Goal: Task Accomplishment & Management: Complete application form

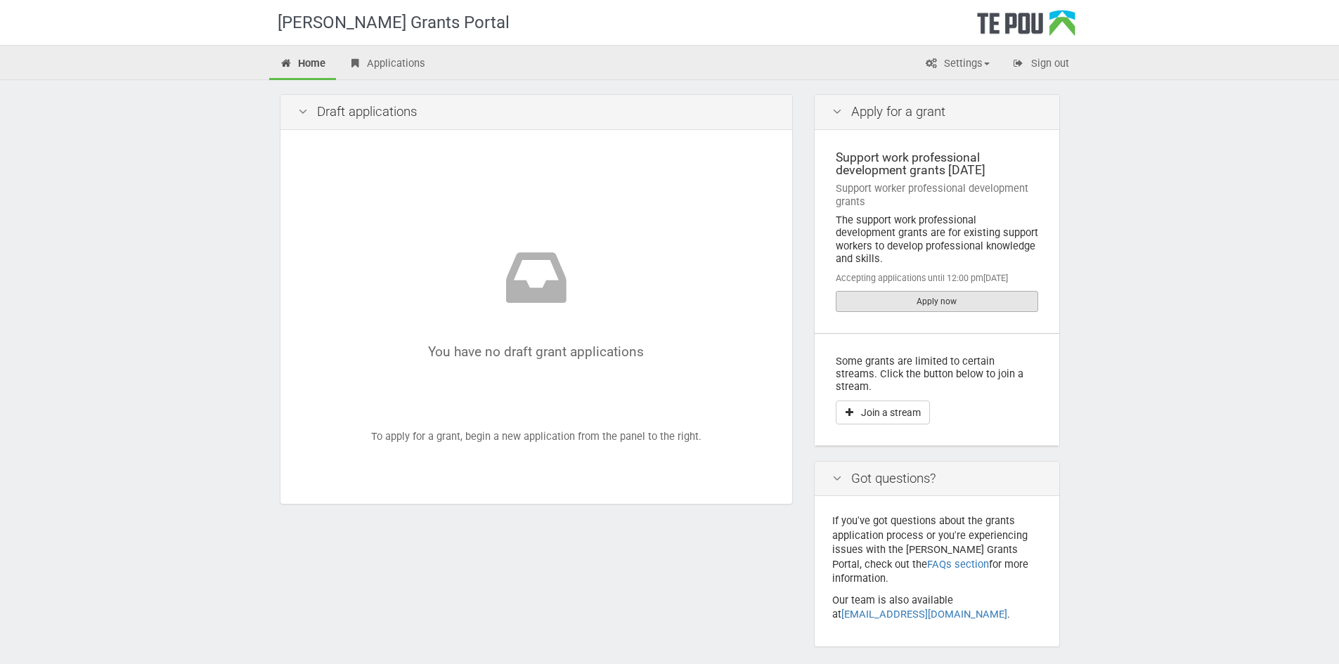
click at [927, 291] on link "Apply now" at bounding box center [937, 301] width 202 height 21
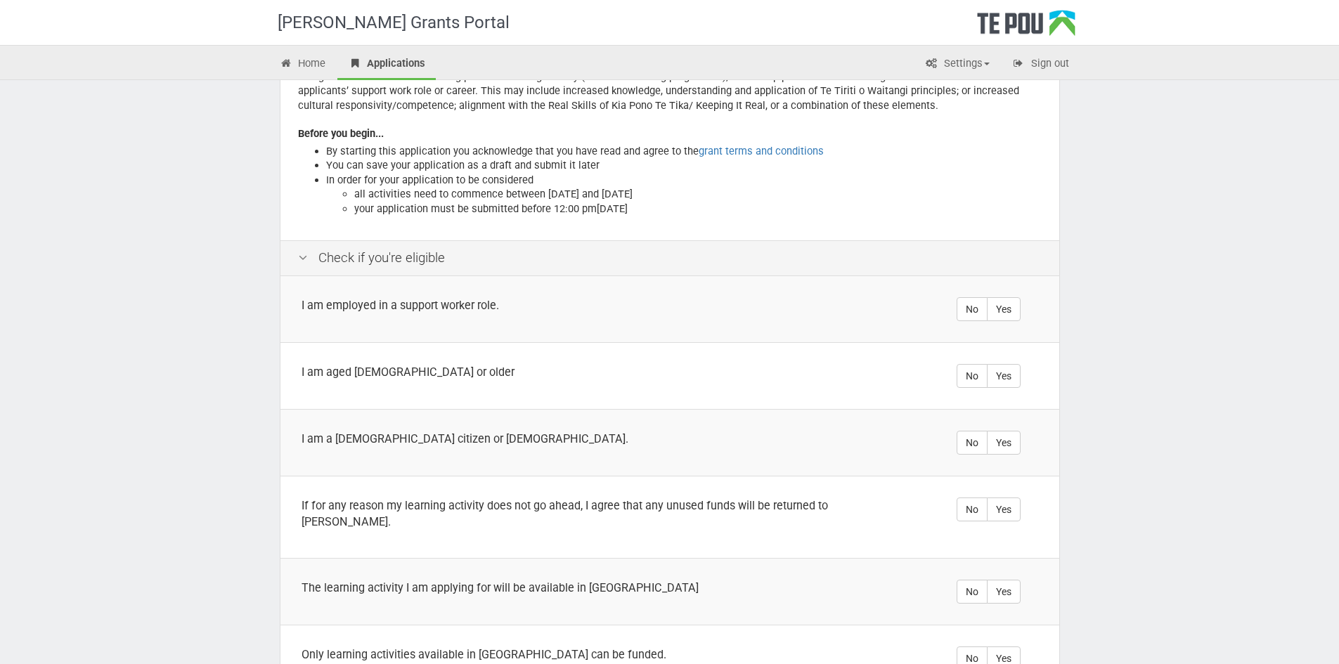
scroll to position [211, 0]
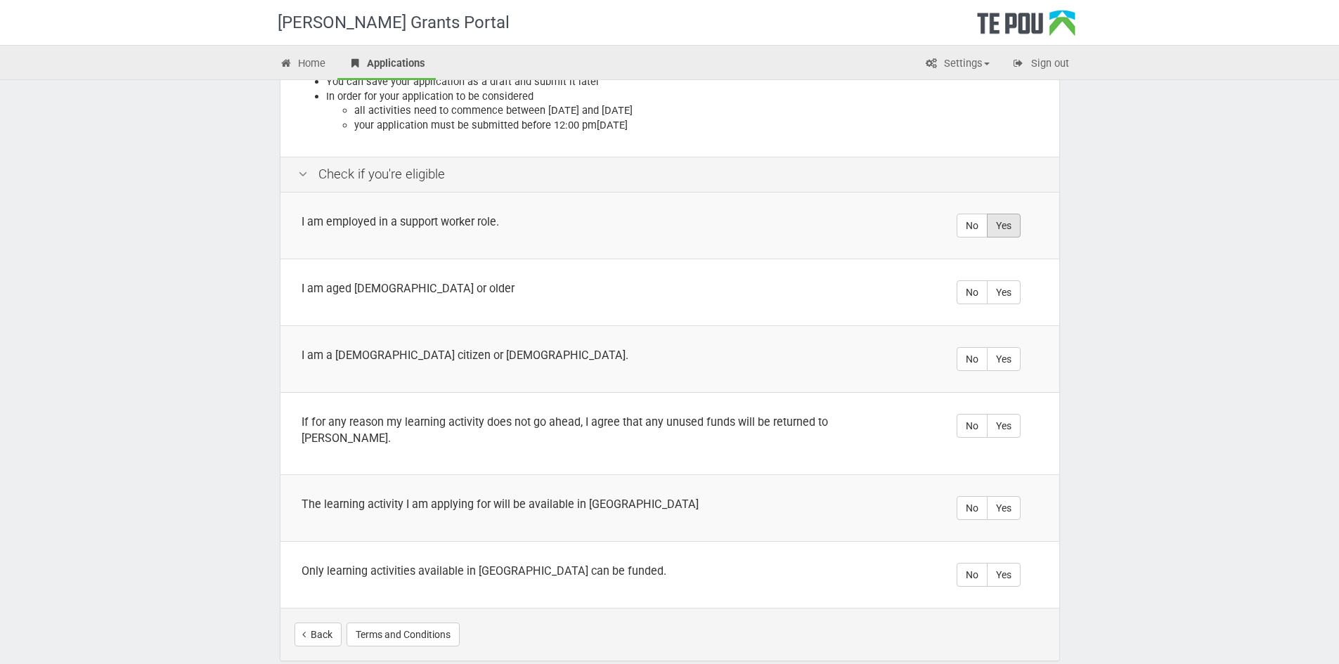
click at [995, 226] on label "Yes" at bounding box center [1004, 226] width 34 height 24
radio input "true"
click at [1010, 300] on label "Yes" at bounding box center [1004, 292] width 34 height 24
radio input "true"
click at [1002, 363] on label "Yes" at bounding box center [1004, 359] width 34 height 24
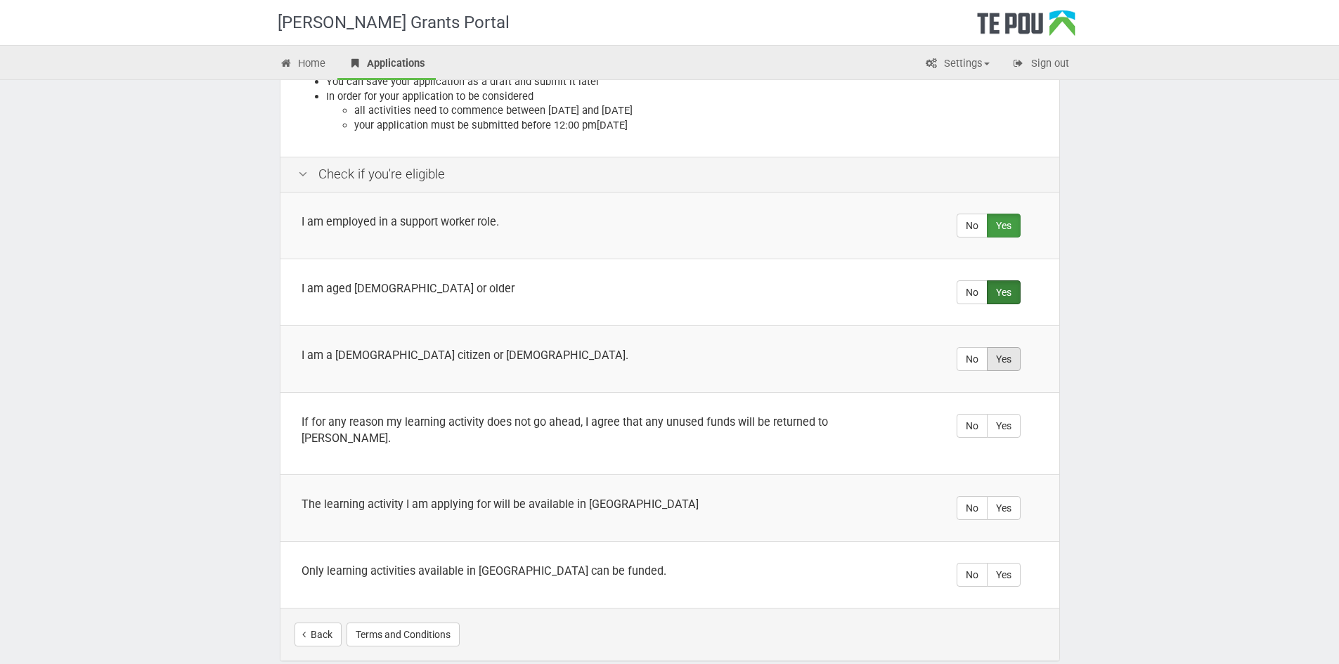
radio input "true"
click at [1019, 429] on label "Yes" at bounding box center [1004, 426] width 34 height 24
radio input "true"
click at [997, 498] on label "Yes" at bounding box center [1004, 508] width 34 height 24
radio input "true"
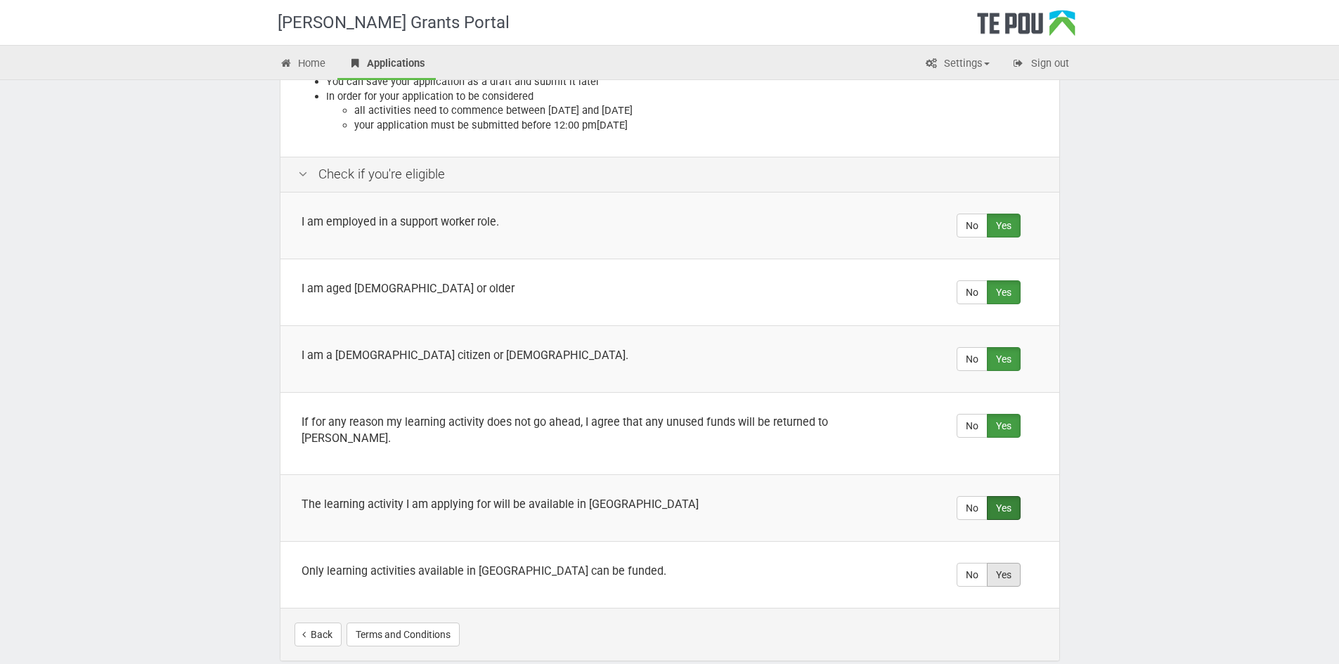
click at [996, 563] on label "Yes" at bounding box center [1004, 575] width 34 height 24
radio input "true"
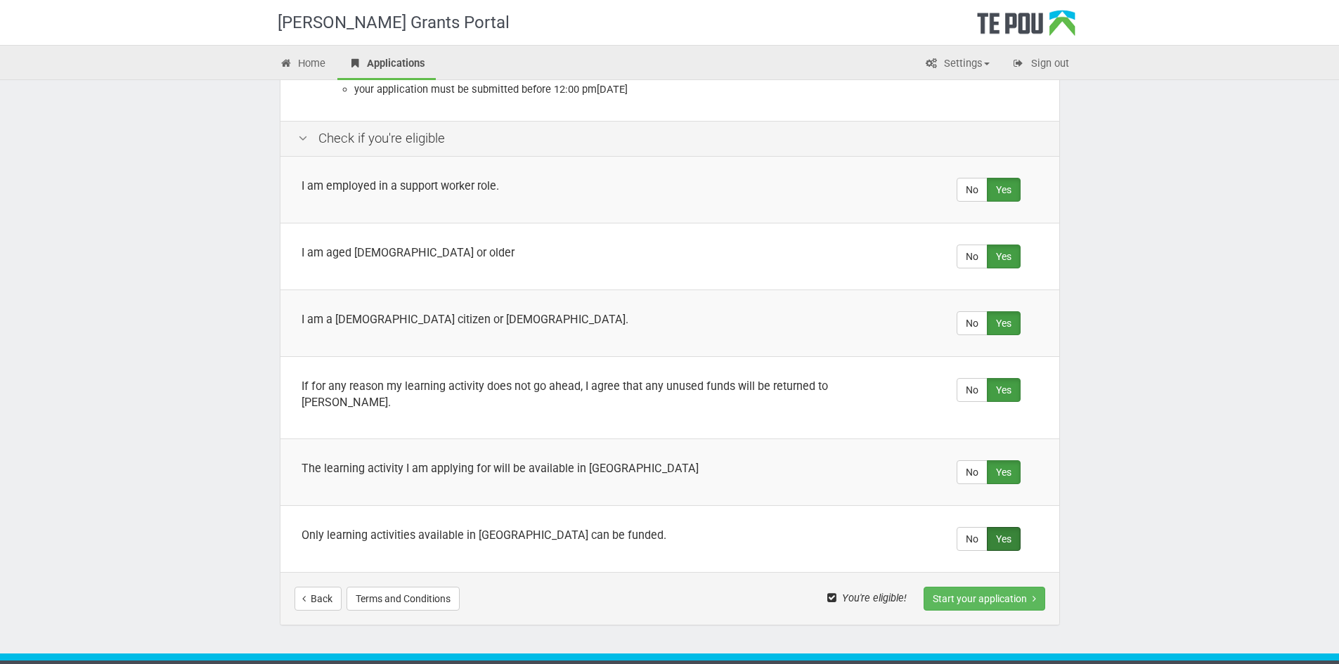
scroll to position [266, 0]
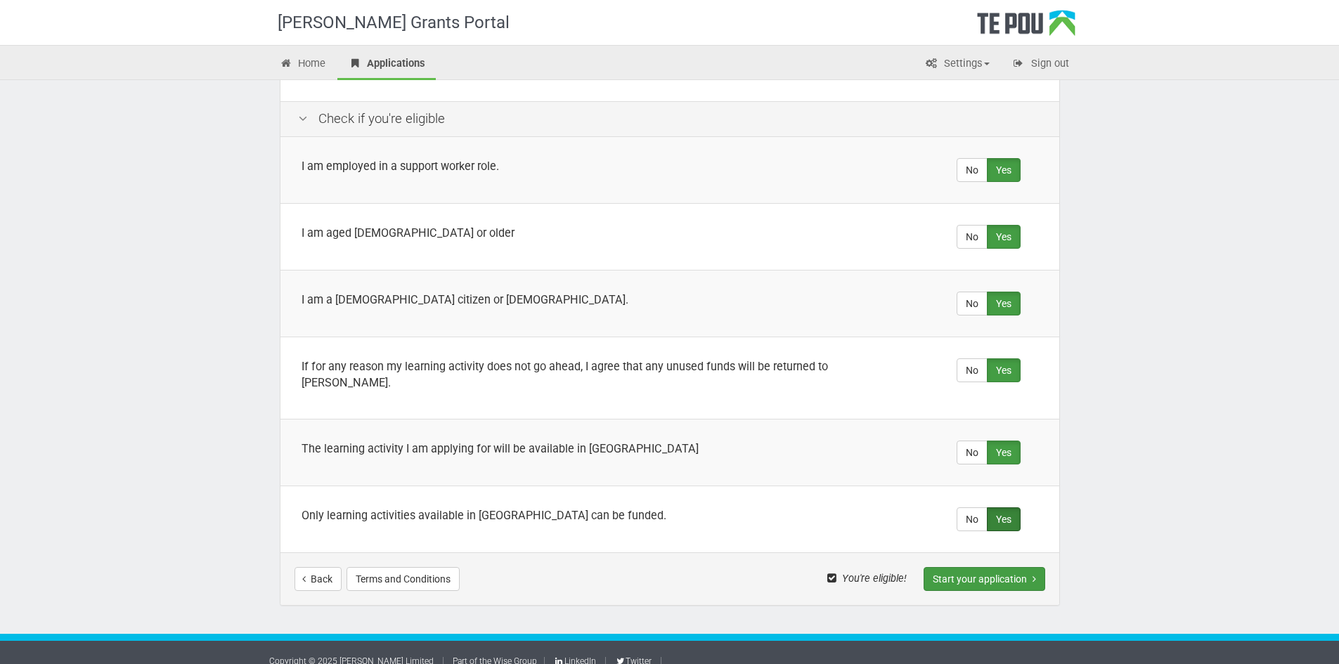
click at [953, 567] on button "Start your application" at bounding box center [985, 579] width 122 height 24
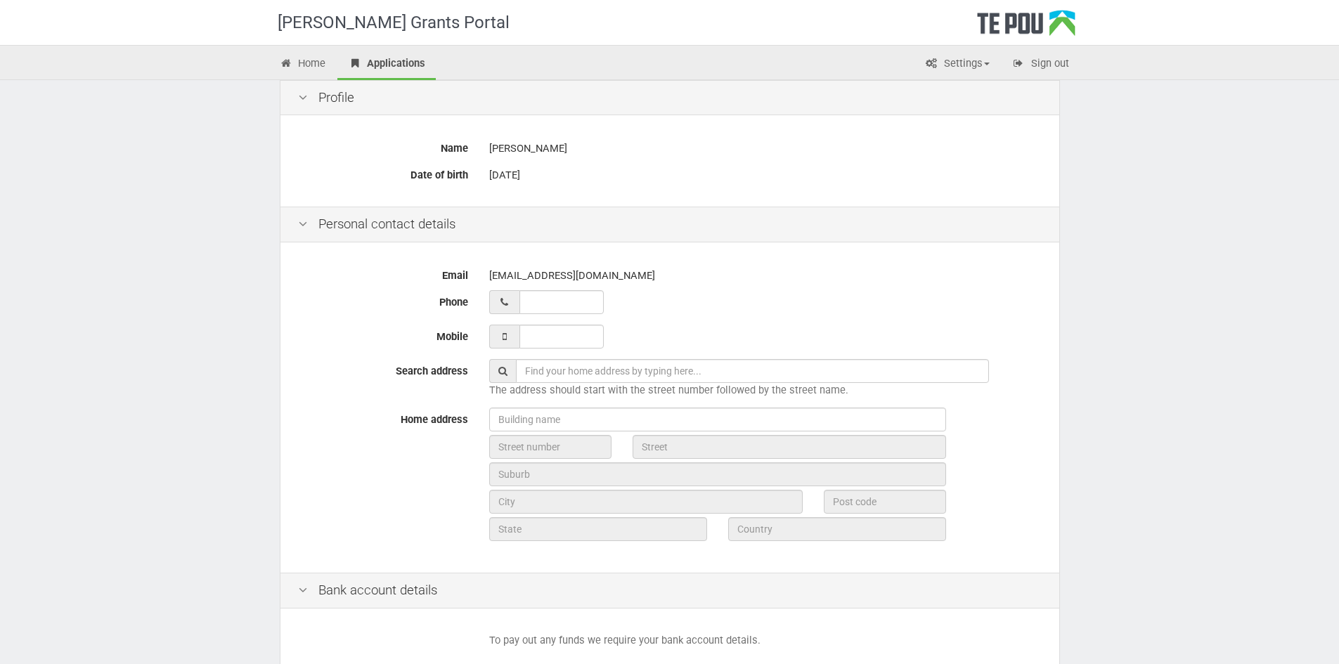
scroll to position [211, 0]
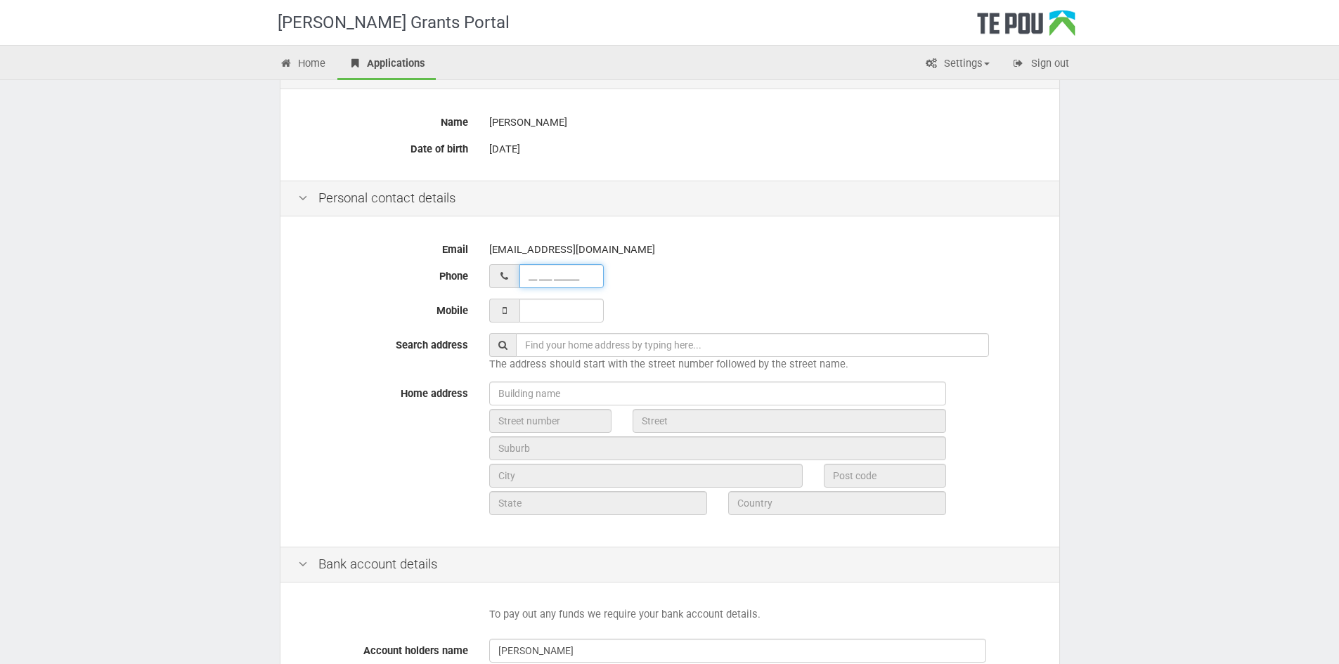
click at [543, 276] on input "__ ___ ______" at bounding box center [562, 276] width 84 height 24
type input "02 116 84910"
click at [568, 344] on input "text" at bounding box center [752, 345] width 473 height 24
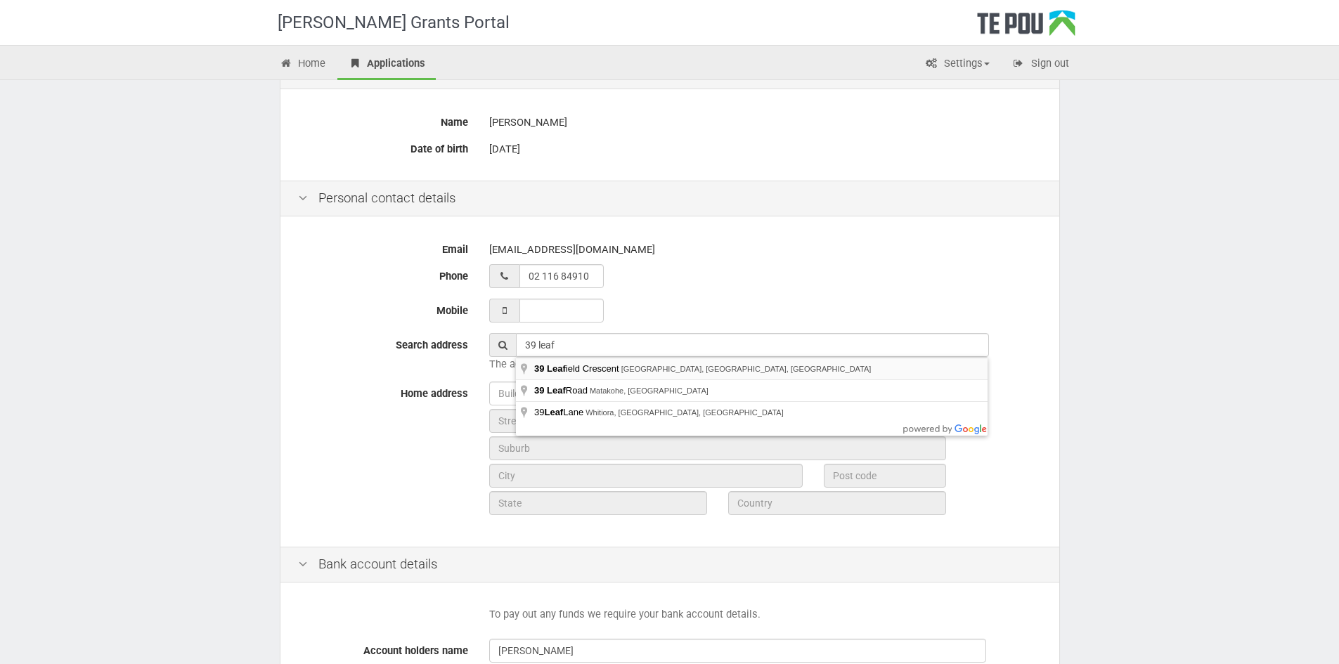
type input "39 Leafield Crescent, Henderson, Auckland, New Zealand"
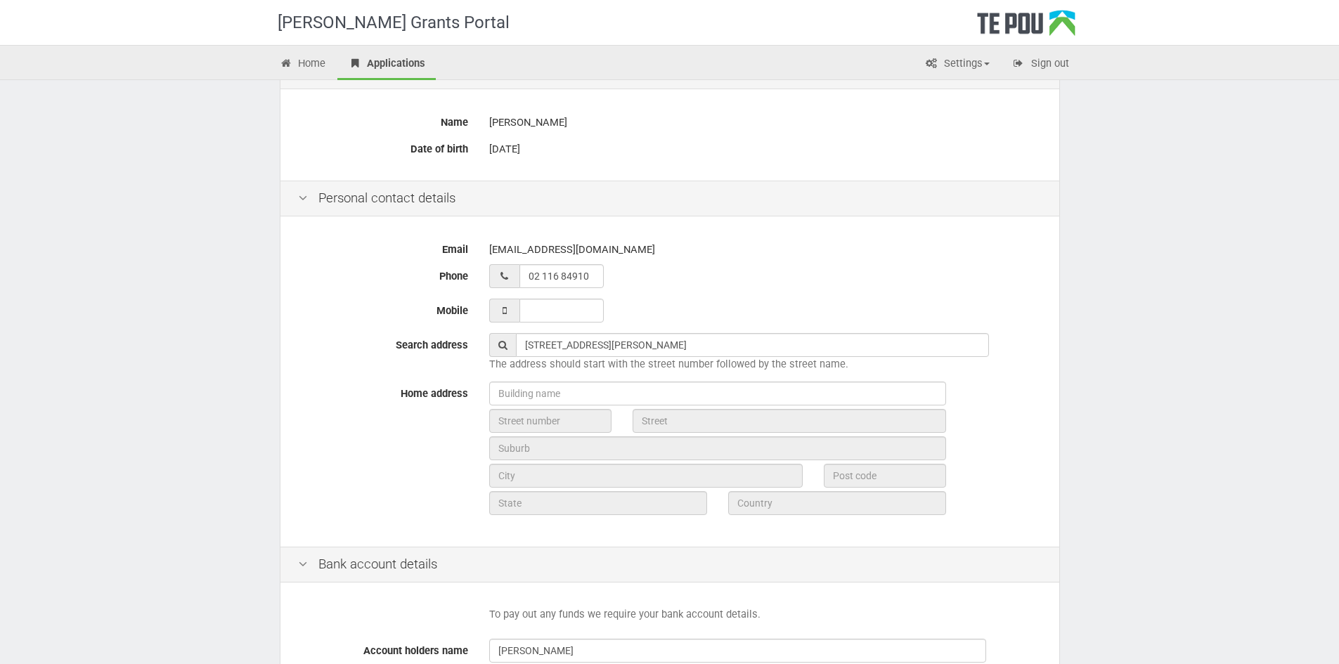
type input "39"
type input "Leafield Crescent"
type input "Auckland"
type input "0612"
type input "Auckland"
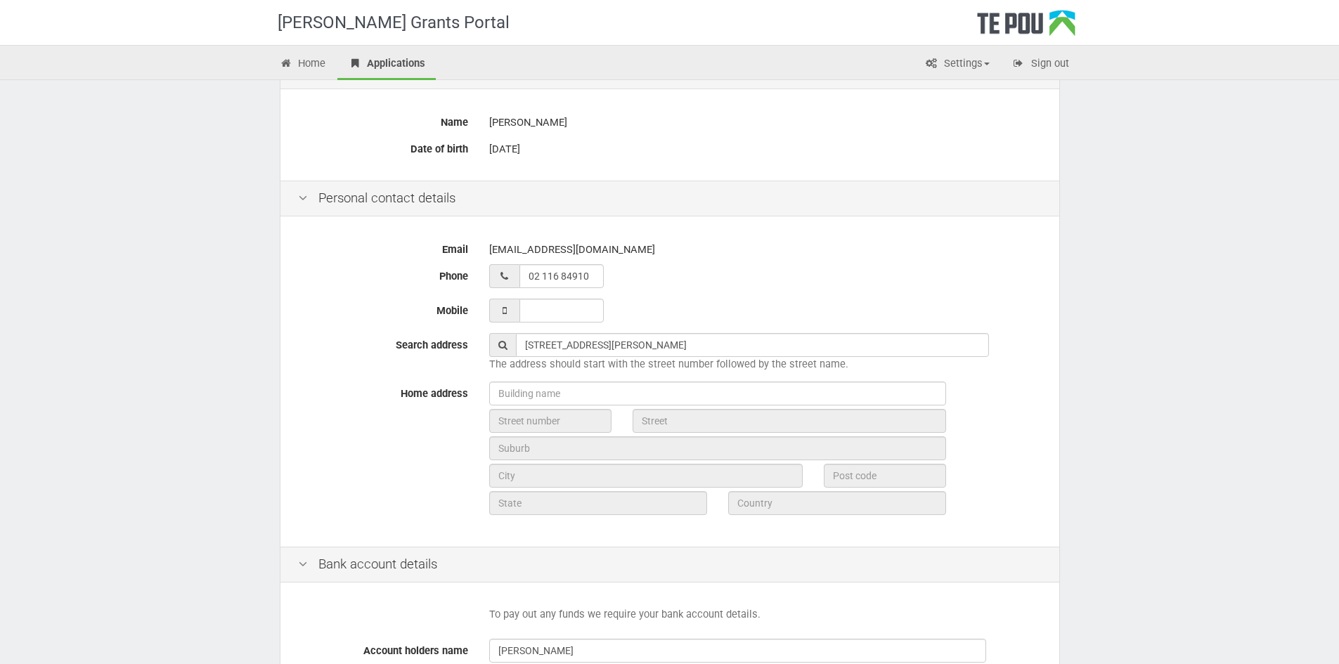
type input "New Zealand"
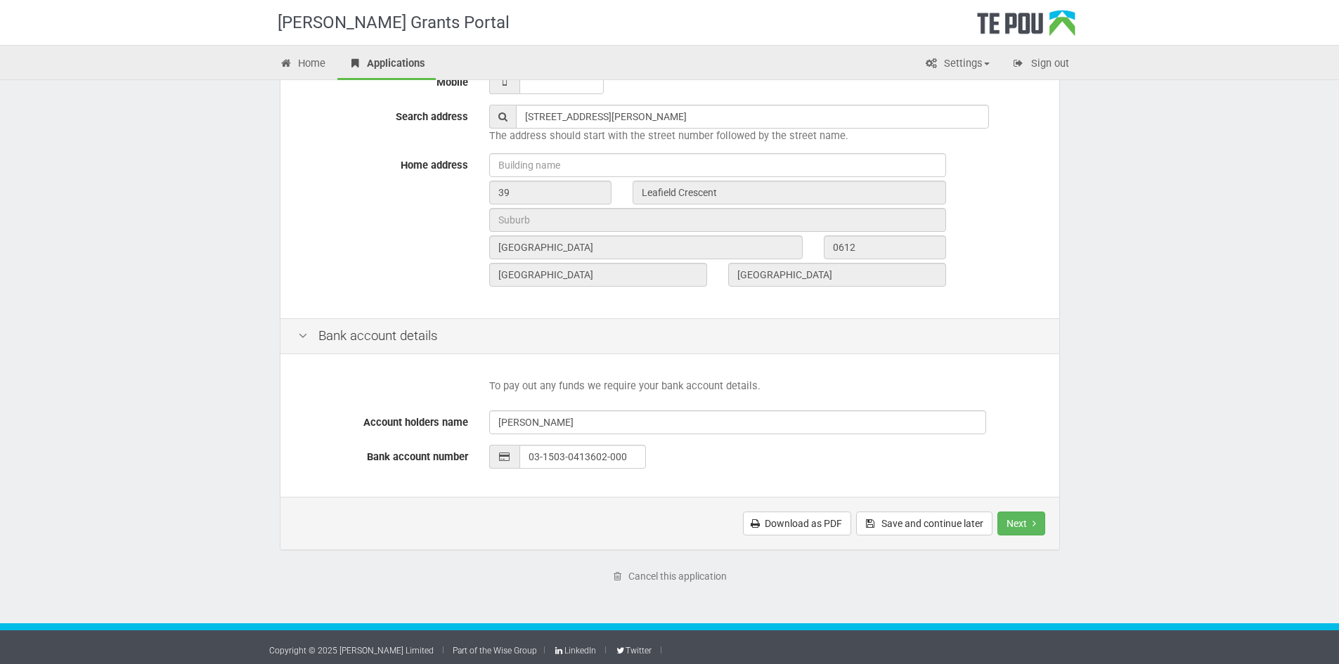
scroll to position [444, 0]
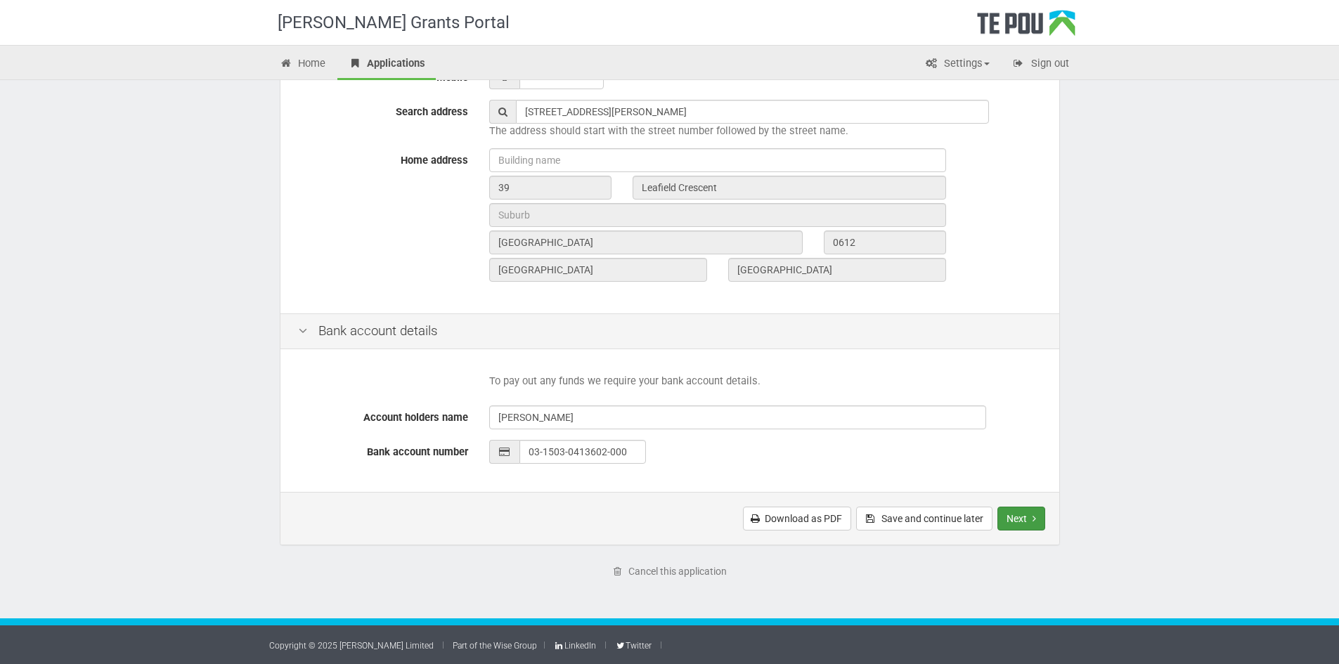
click at [1030, 520] on button "Next" at bounding box center [1022, 519] width 48 height 24
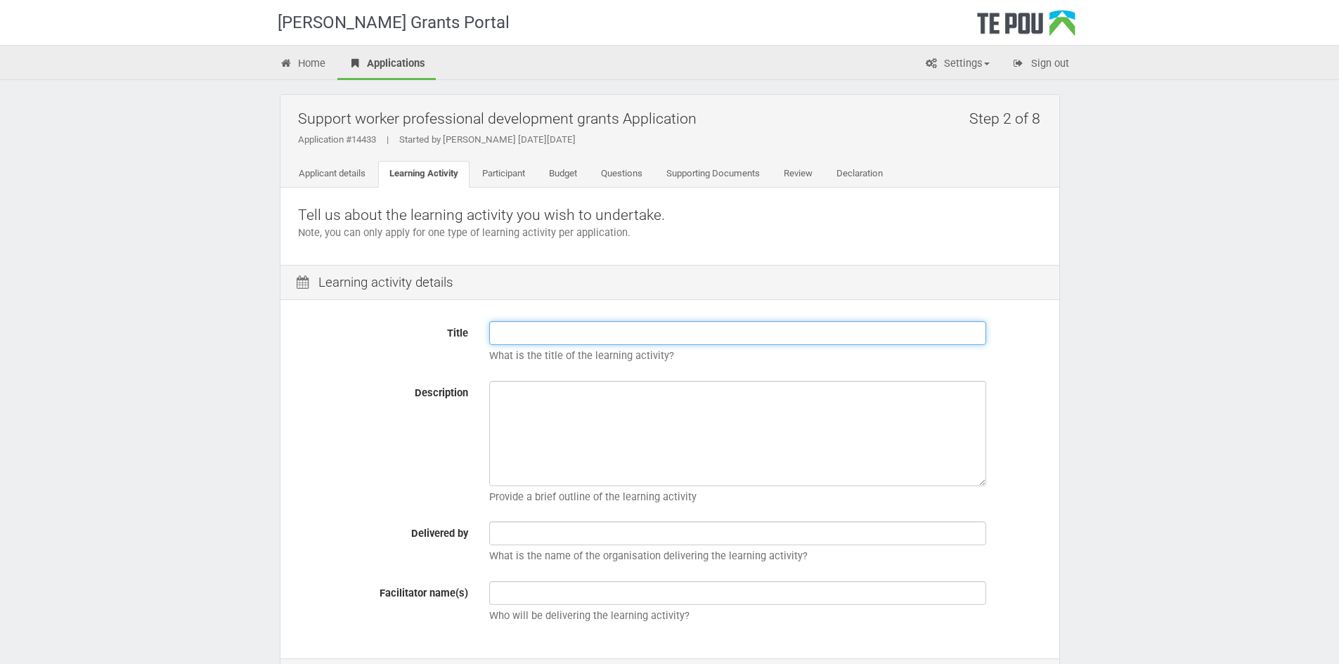
click at [627, 325] on input "Title" at bounding box center [737, 333] width 497 height 24
type input "Bachelors of Social Work"
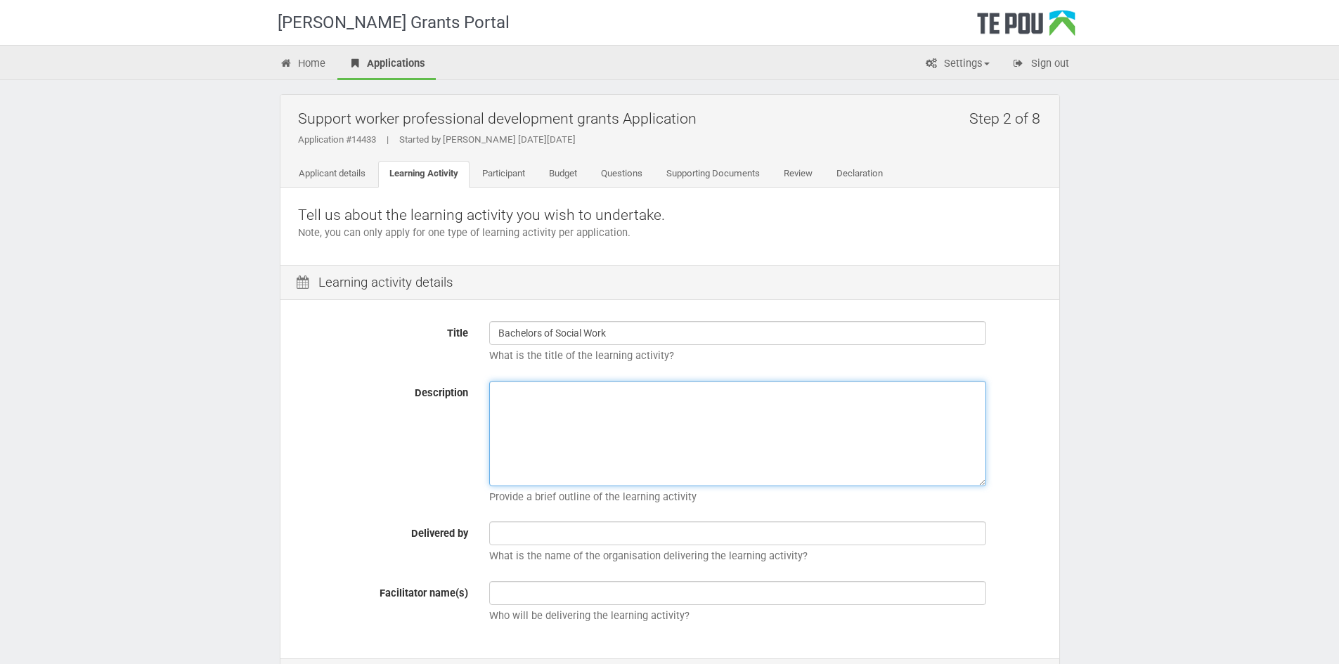
click at [622, 409] on textarea "Description" at bounding box center [737, 433] width 497 height 105
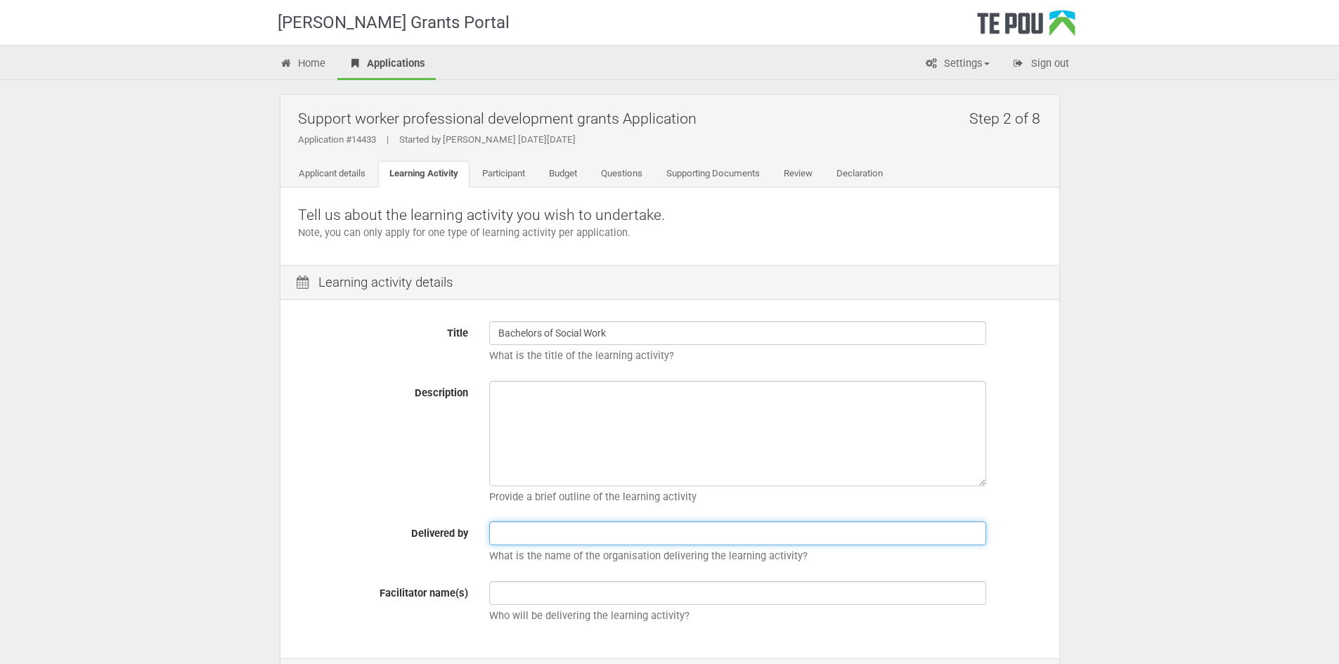
click at [565, 539] on input "text" at bounding box center [737, 534] width 497 height 24
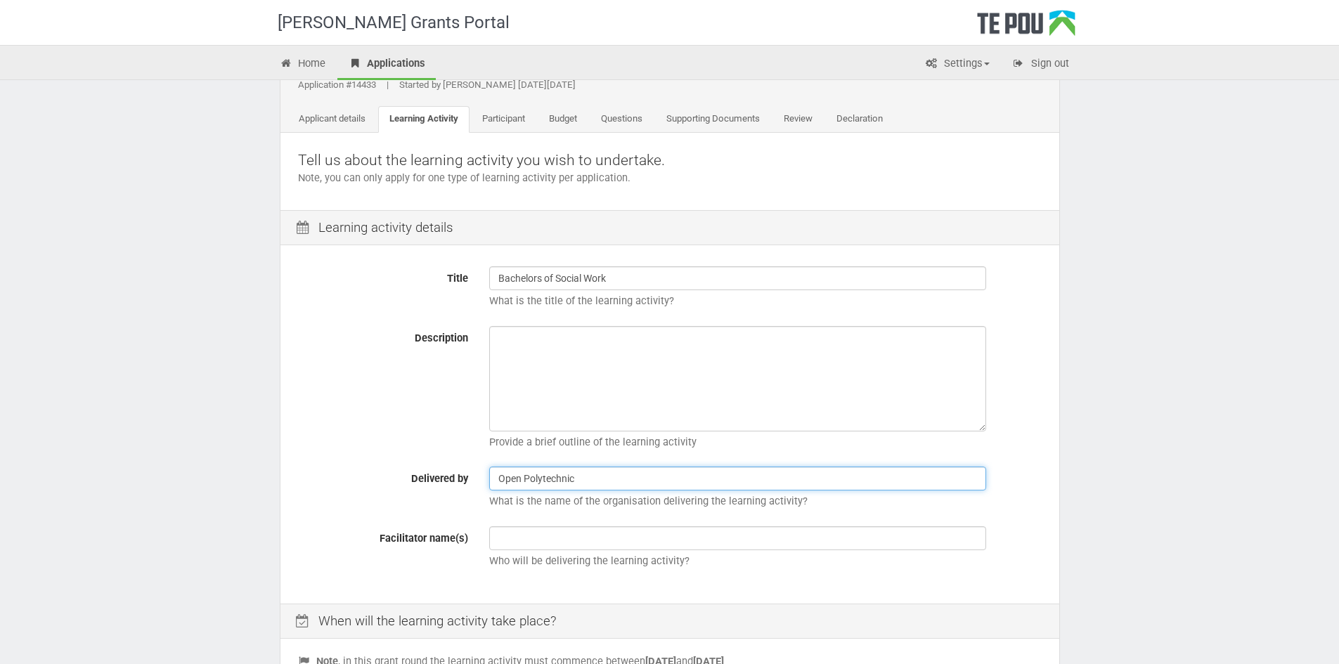
scroll to position [281, 0]
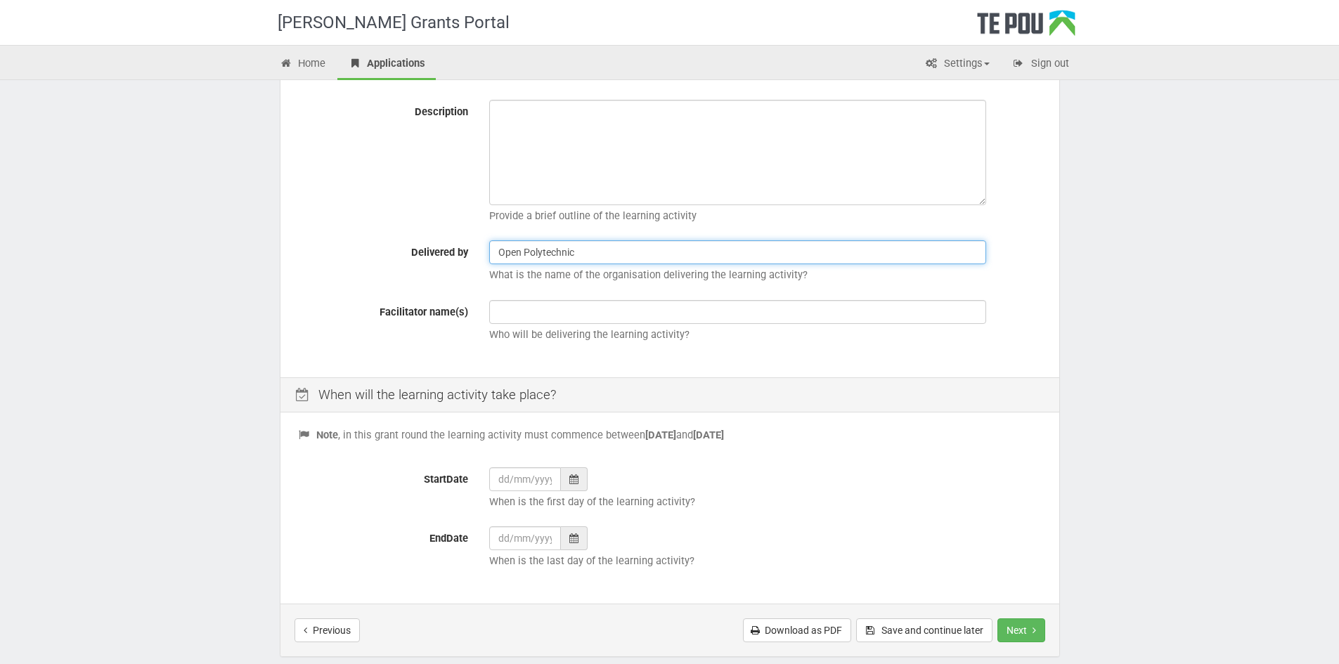
type input "Open Polytechnic"
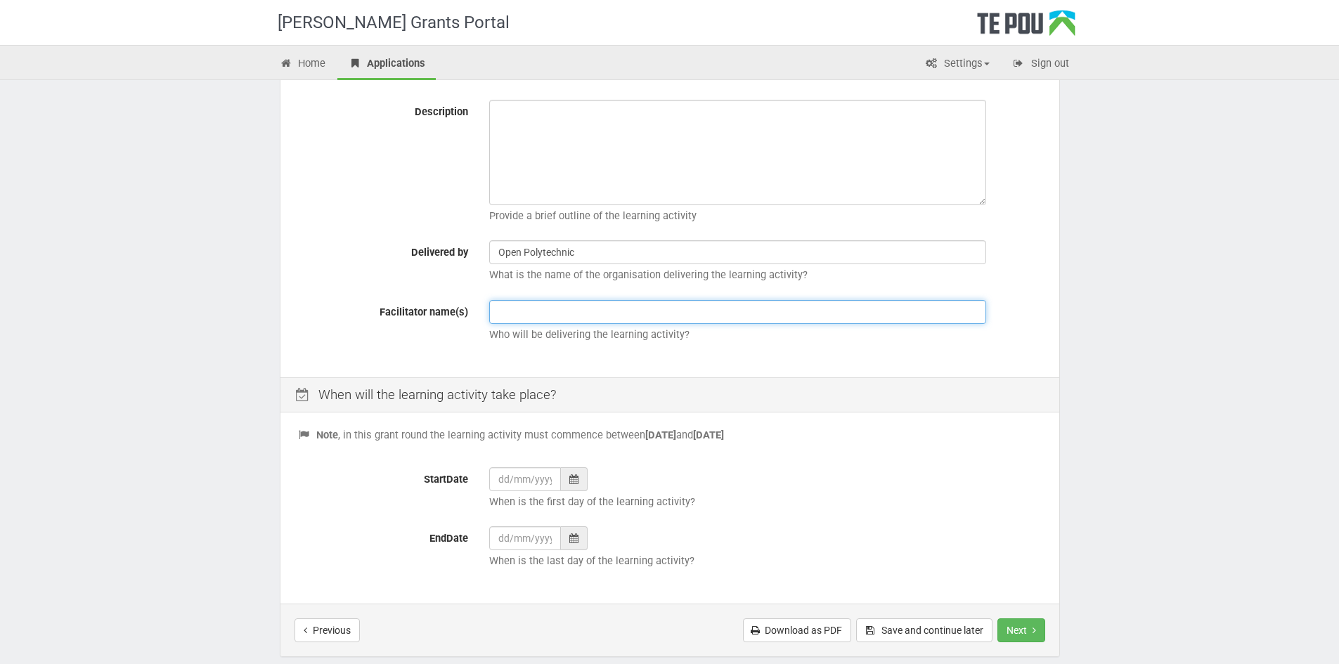
click at [525, 311] on input "text" at bounding box center [737, 312] width 497 height 24
type input "Open Polytechnic"
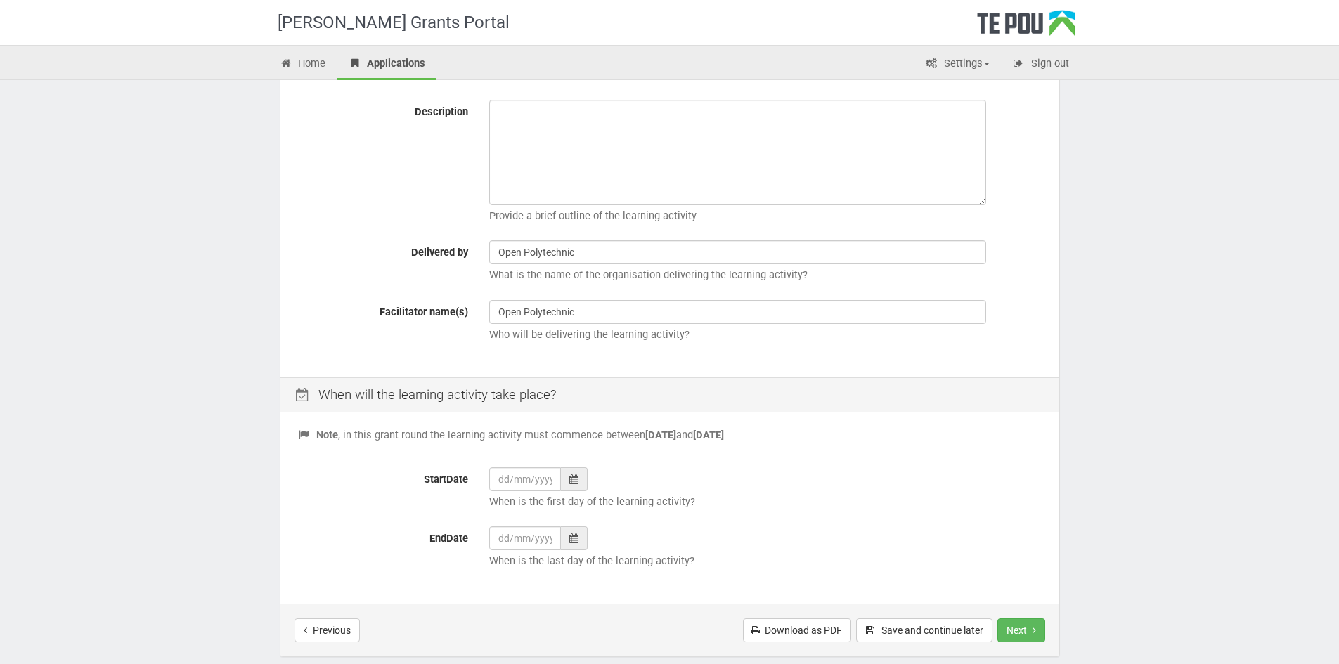
click at [577, 479] on icon at bounding box center [573, 480] width 9 height 10
click at [521, 402] on td "20" at bounding box center [524, 409] width 21 height 21
type input "20/10/2025"
click at [576, 543] on icon at bounding box center [573, 539] width 9 height 10
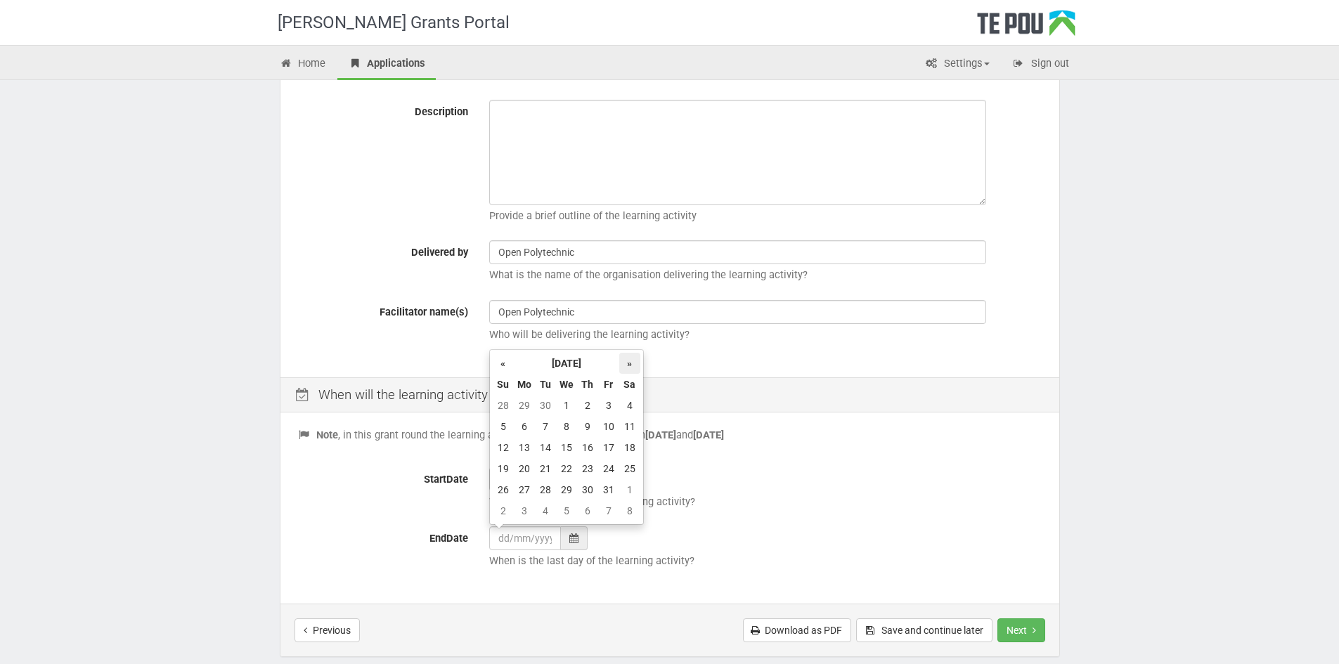
click at [631, 361] on th "»" at bounding box center [629, 363] width 21 height 21
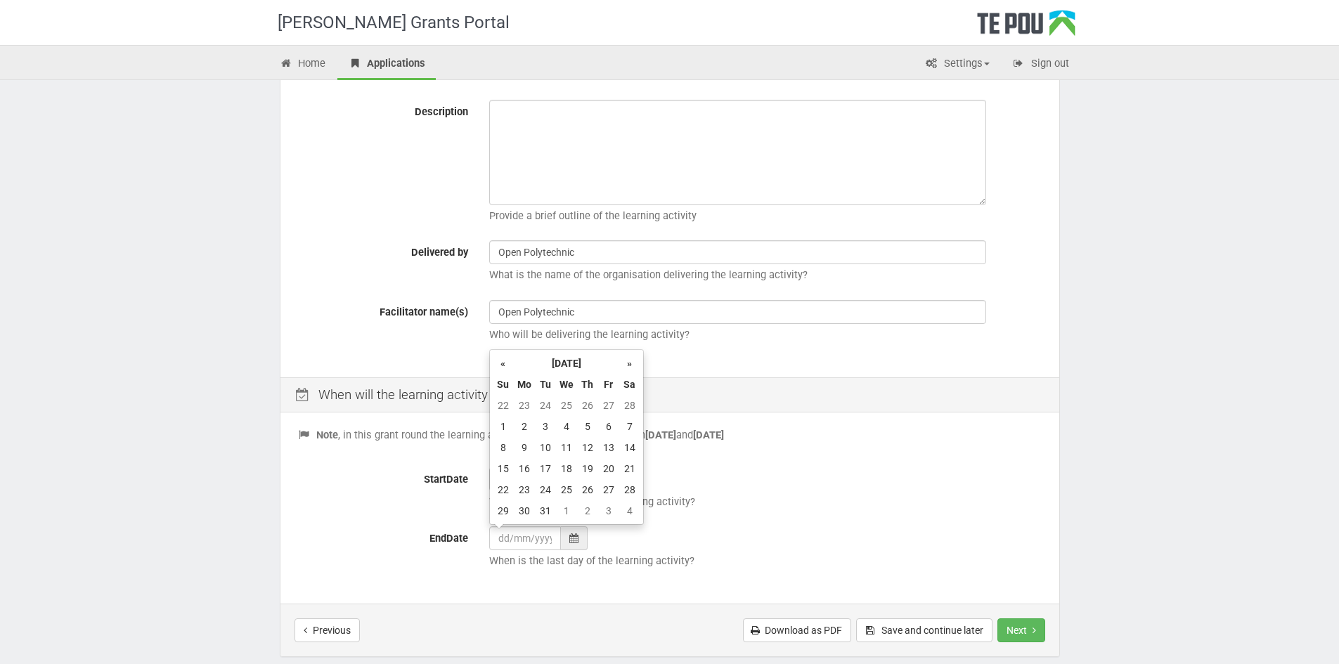
click at [572, 355] on th "March 2026" at bounding box center [566, 363] width 105 height 21
click at [576, 360] on th "2026" at bounding box center [565, 363] width 102 height 21
click at [585, 472] on span "2029" at bounding box center [582, 479] width 32 height 38
click at [546, 475] on span "Oct" at bounding box center [547, 479] width 32 height 38
click at [609, 446] on td "19" at bounding box center [608, 447] width 21 height 21
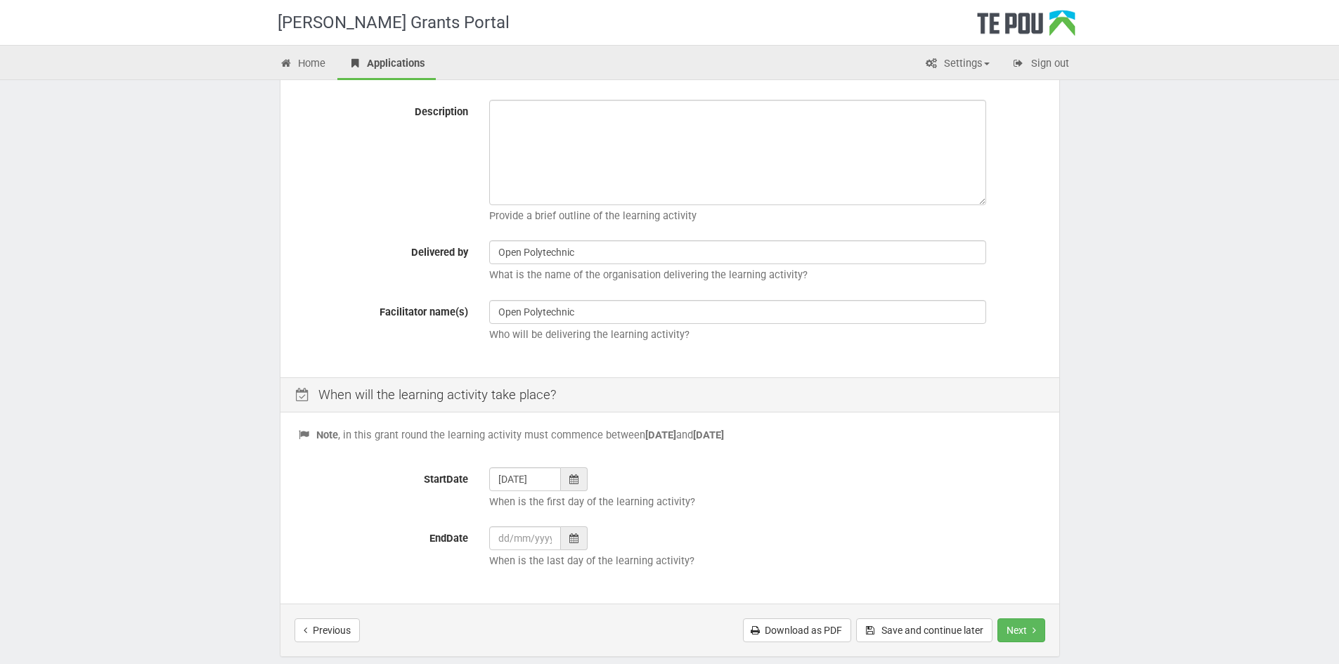
type input "19/10/2029"
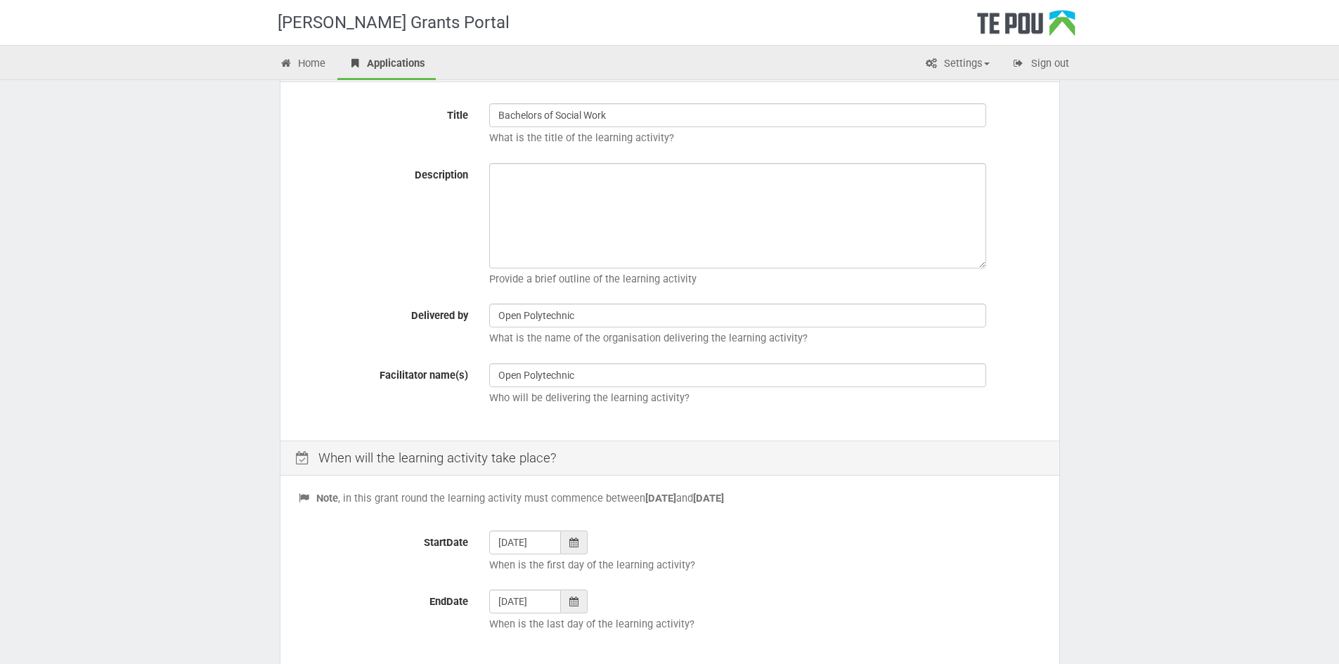
scroll to position [141, 0]
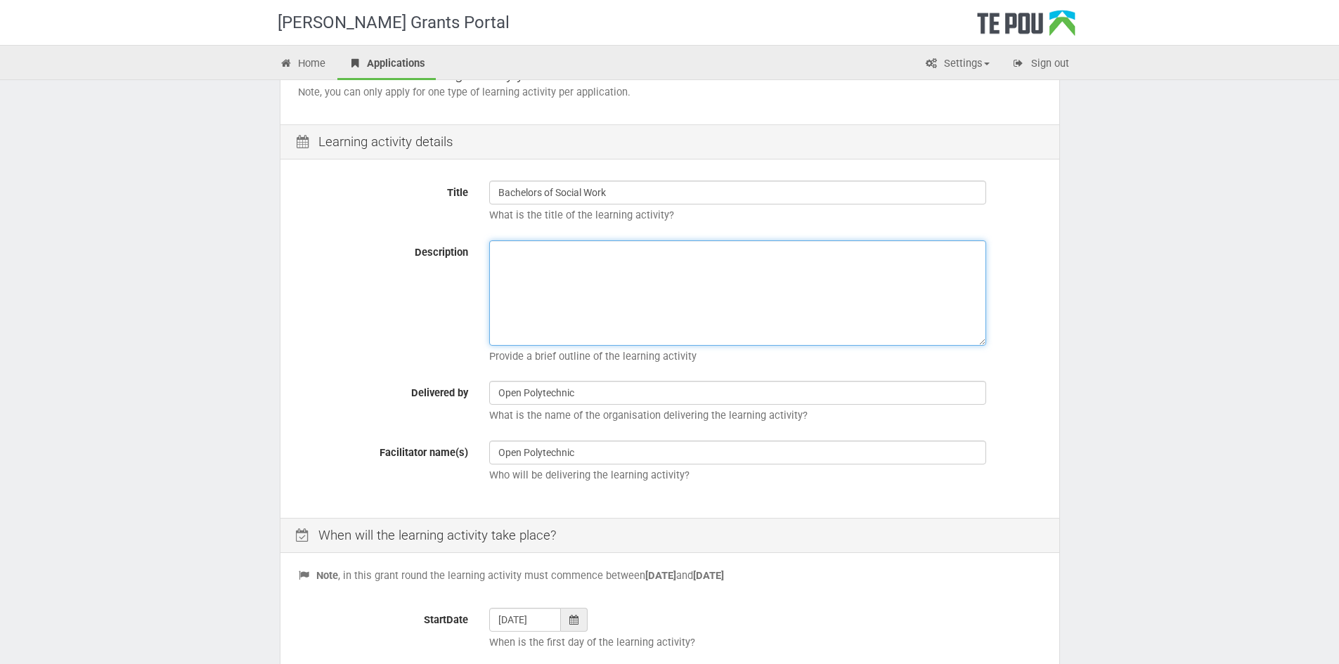
click at [551, 271] on textarea "Description" at bounding box center [737, 292] width 497 height 105
paste textarea "The Bachelor of Social Work is intended for those who are employed in the socia…"
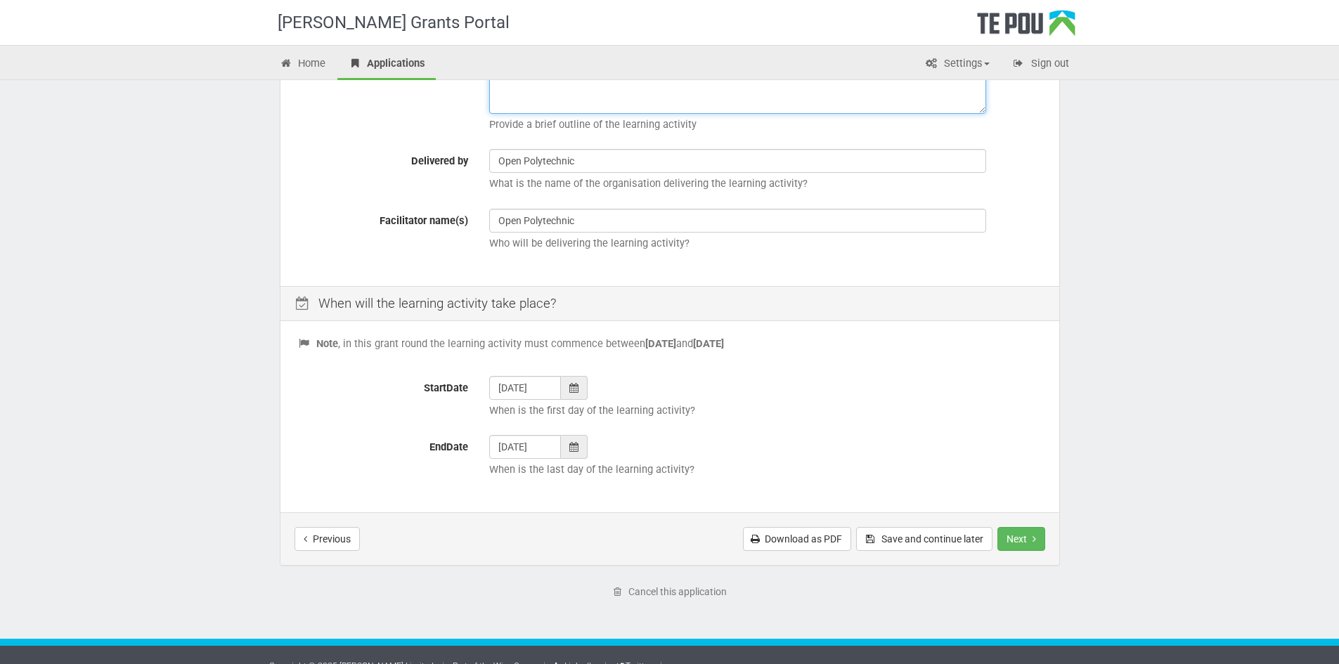
scroll to position [393, 0]
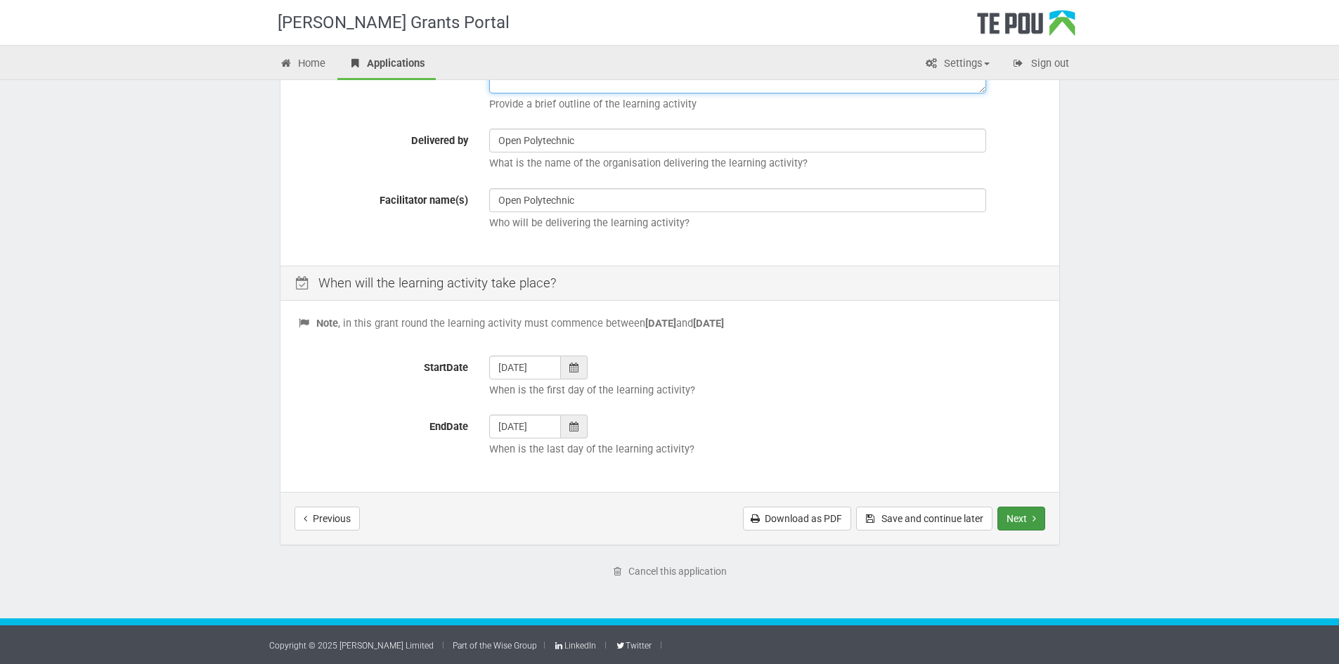
type textarea "The Bachelor of Social Work is intended for those who are employed in the socia…"
click at [1014, 519] on button "Next" at bounding box center [1022, 519] width 48 height 24
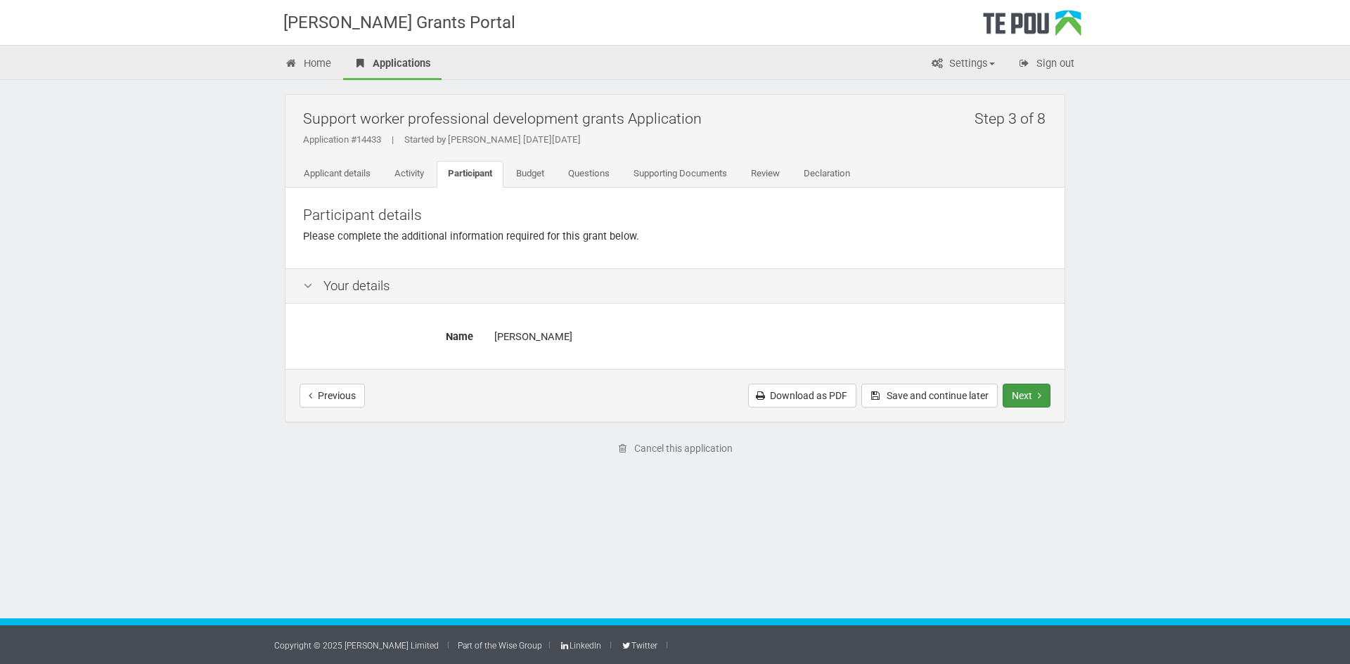
click at [1032, 391] on button "Next" at bounding box center [1026, 396] width 48 height 24
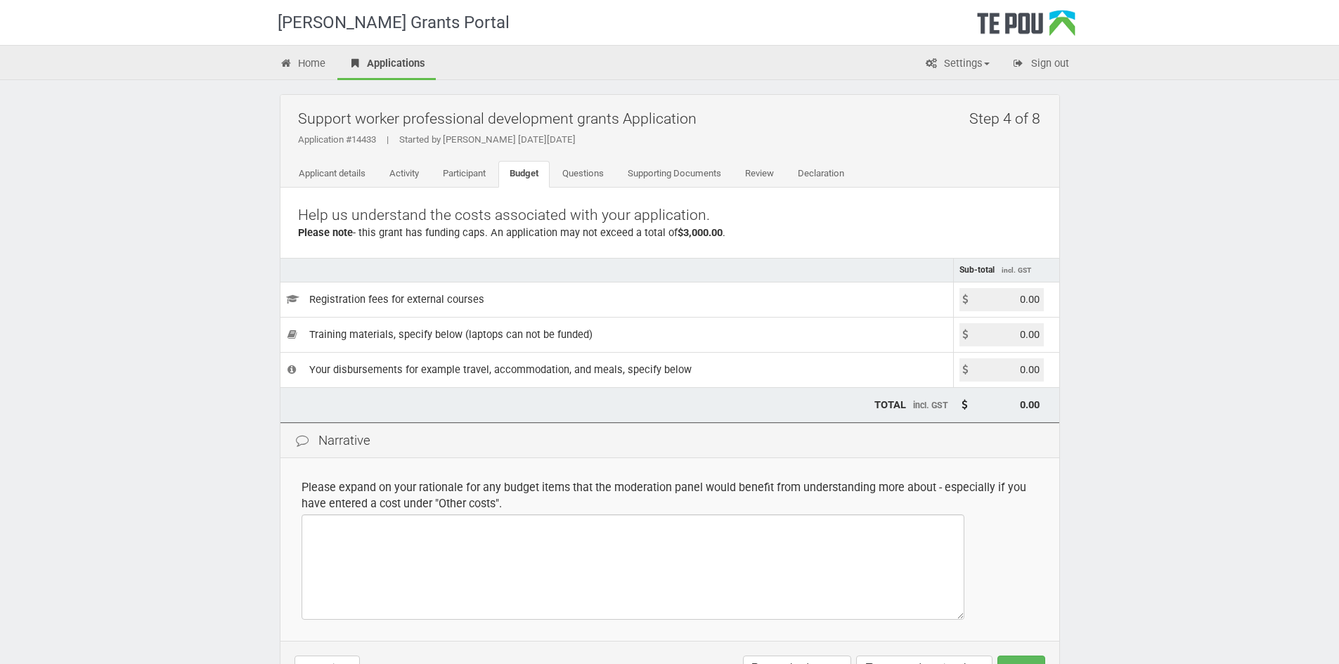
click at [1024, 303] on input "0.00" at bounding box center [1002, 299] width 84 height 23
type input "6500.00"
type input "6,500.00"
click at [1026, 373] on input "0.00" at bounding box center [1002, 370] width 84 height 23
type input "2500.00"
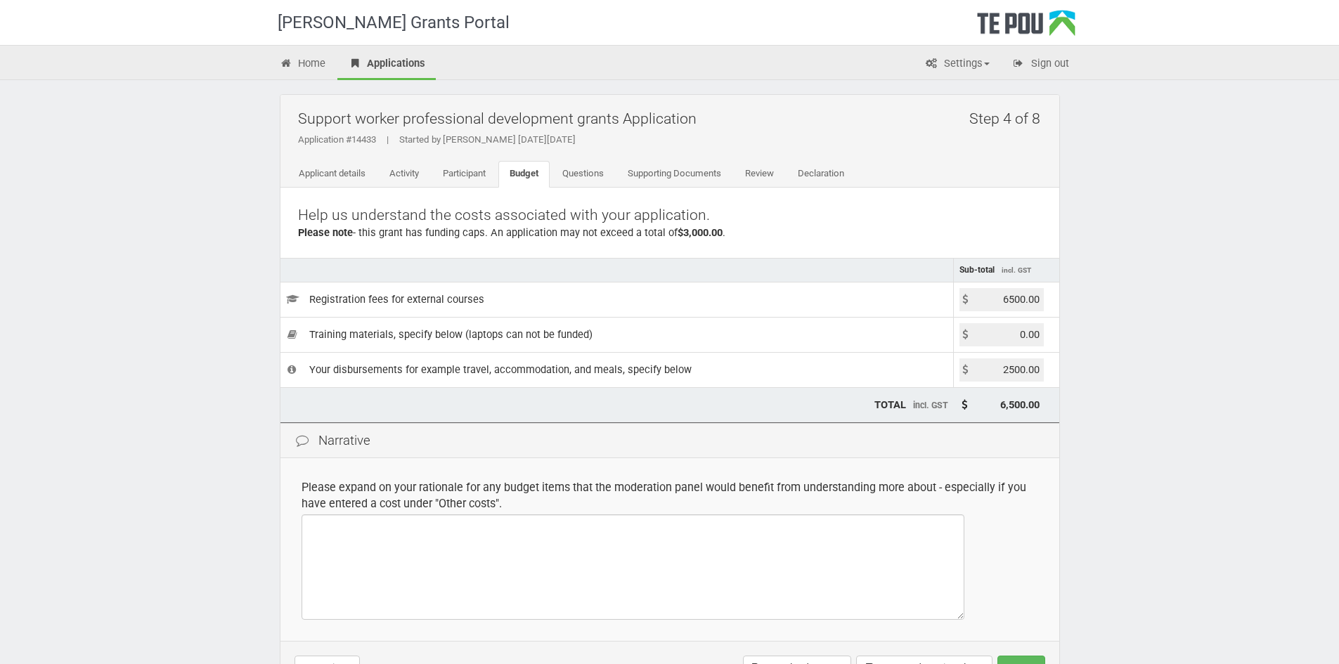
type input "9,000.00"
click at [787, 457] on div "Narrative" at bounding box center [669, 441] width 779 height 36
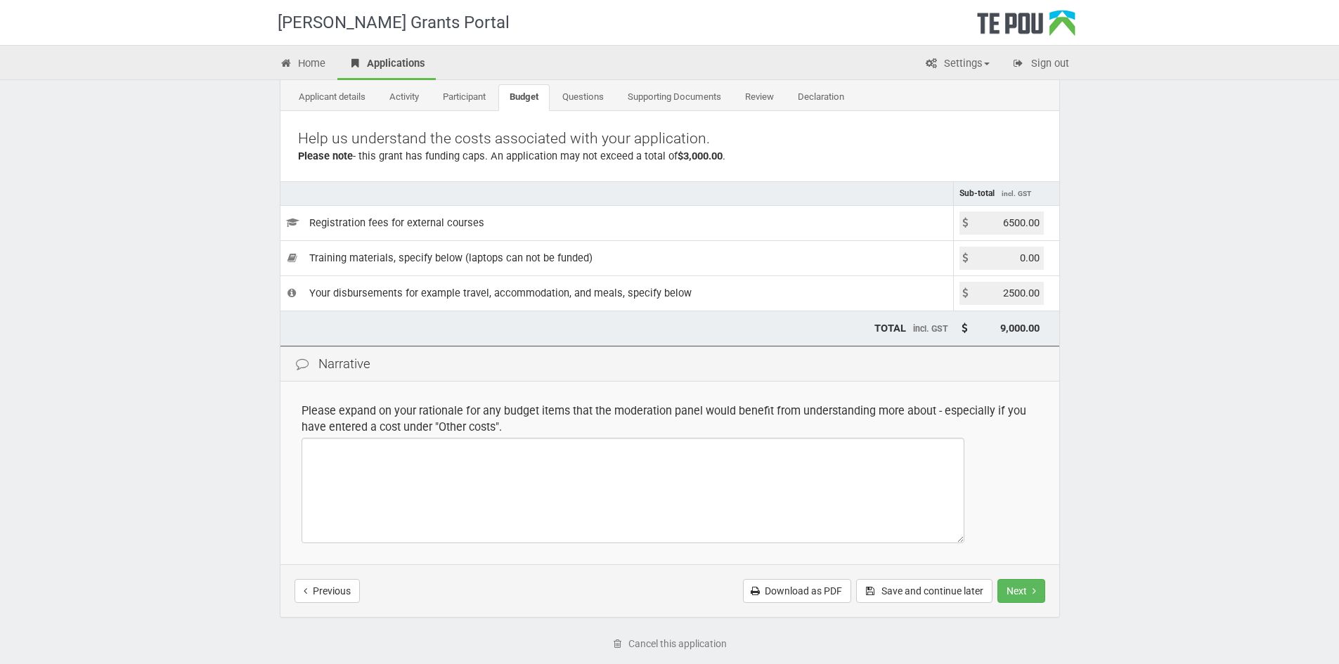
scroll to position [149, 0]
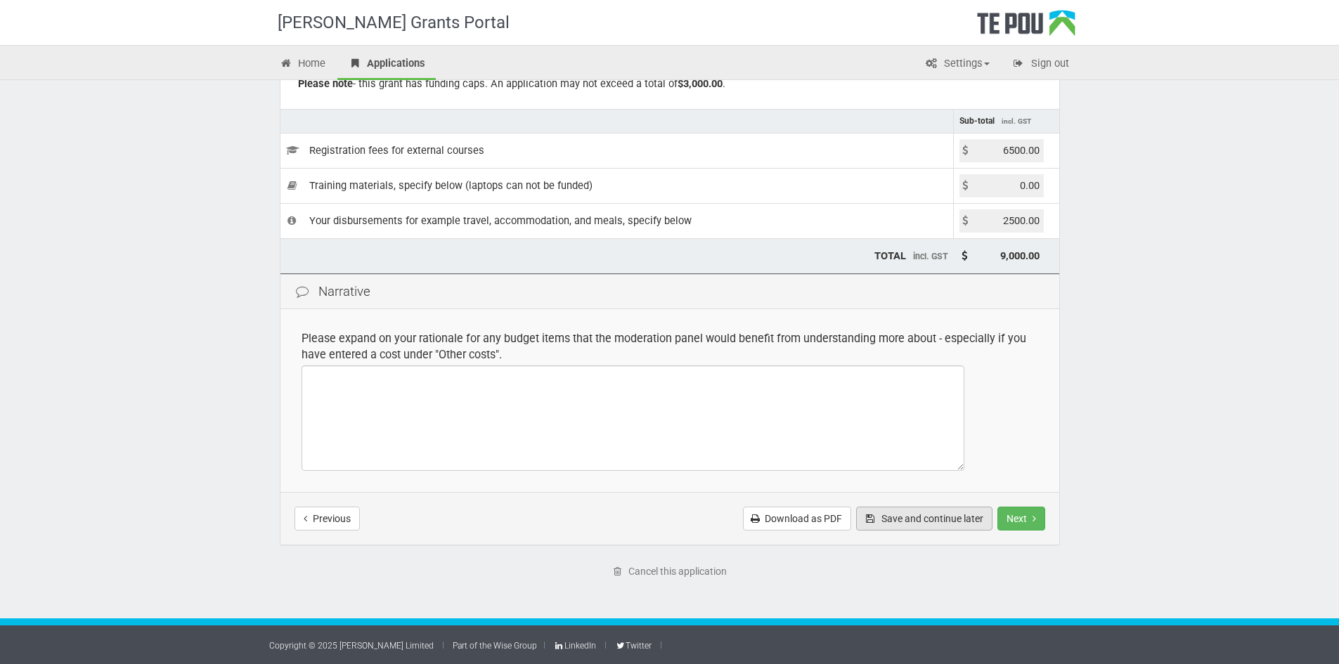
click at [898, 520] on button "Save and continue later" at bounding box center [924, 519] width 136 height 24
